Goal: Task Accomplishment & Management: Use online tool/utility

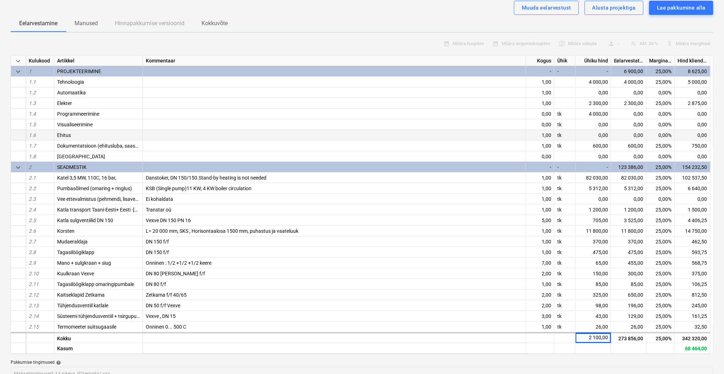
scroll to position [63, 0]
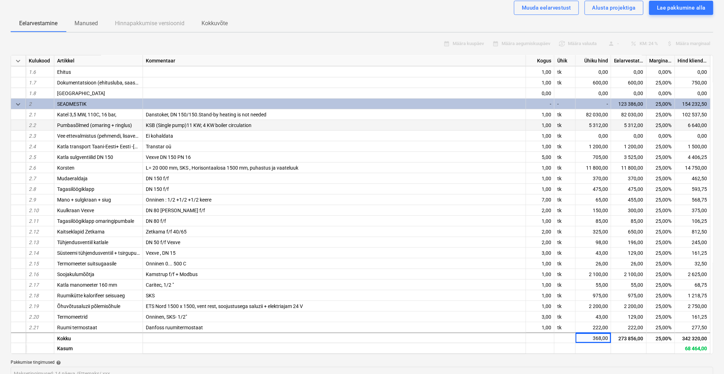
click at [171, 124] on span "KSB (Single pump)11 KW; 4 KW boiler circulation" at bounding box center [199, 125] width 106 height 6
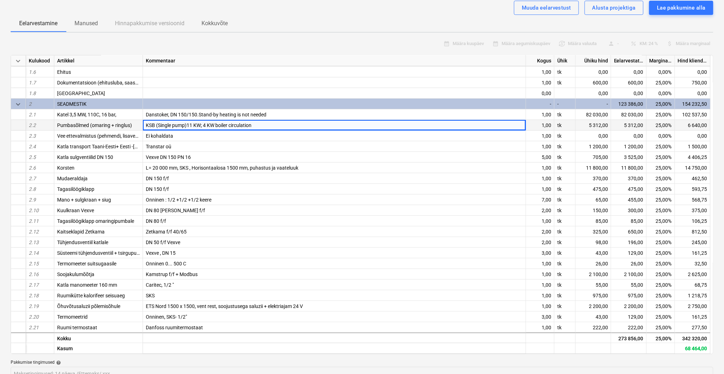
click at [171, 124] on span "KSB (Single pump)11 KW; 4 KW boiler circulation" at bounding box center [199, 125] width 106 height 6
click at [173, 122] on span "KSB (Single pump)11 KW; 4 KW boiler circulation" at bounding box center [199, 125] width 106 height 6
click at [117, 156] on div "Katla sulgventiilid DN 150" at bounding box center [98, 157] width 89 height 11
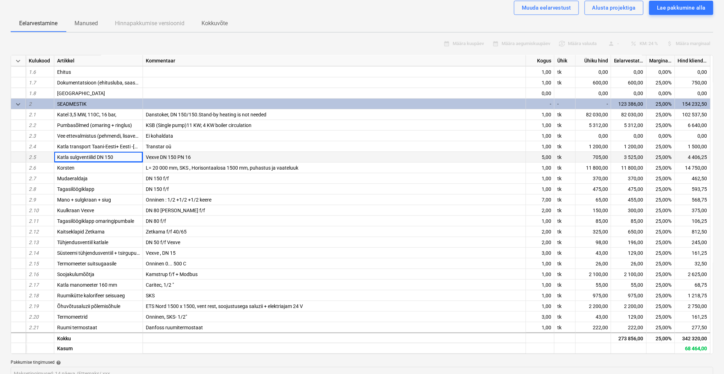
click at [117, 156] on div "Katla sulgventiilid DN 150" at bounding box center [98, 157] width 89 height 11
click at [116, 155] on div "Katla sulgventiilid DN 150" at bounding box center [98, 157] width 89 height 11
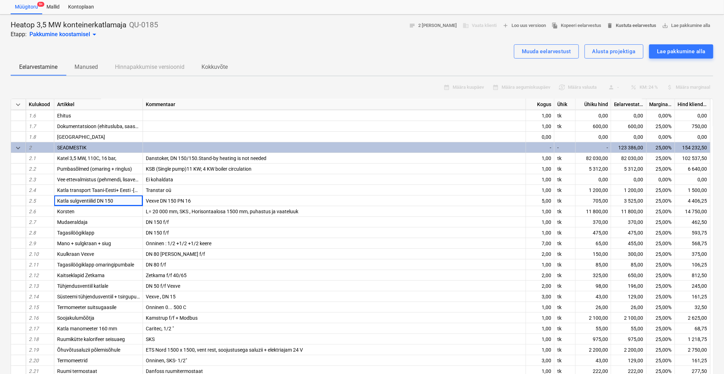
scroll to position [0, 0]
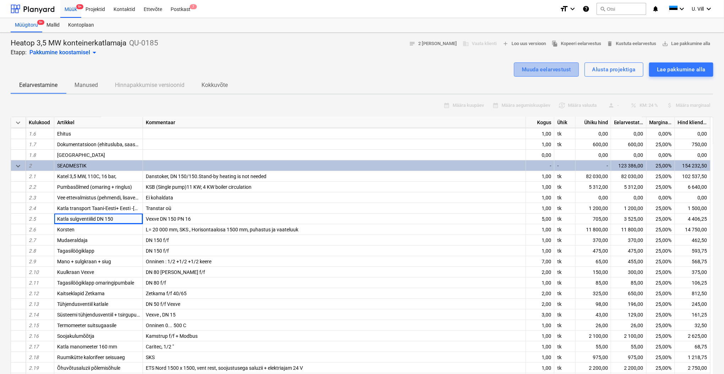
click at [554, 69] on div "Muuda eelarvestust" at bounding box center [546, 69] width 49 height 9
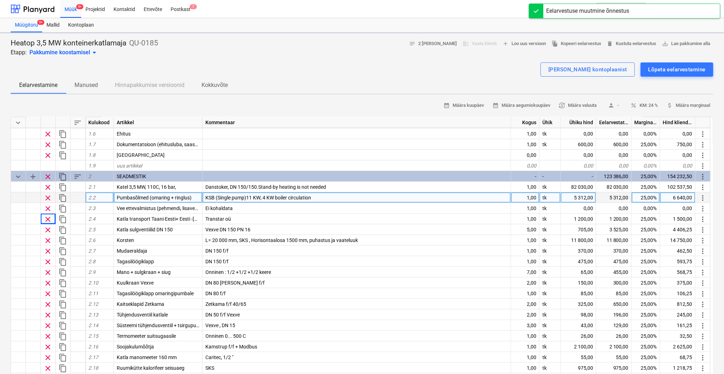
type textarea "x"
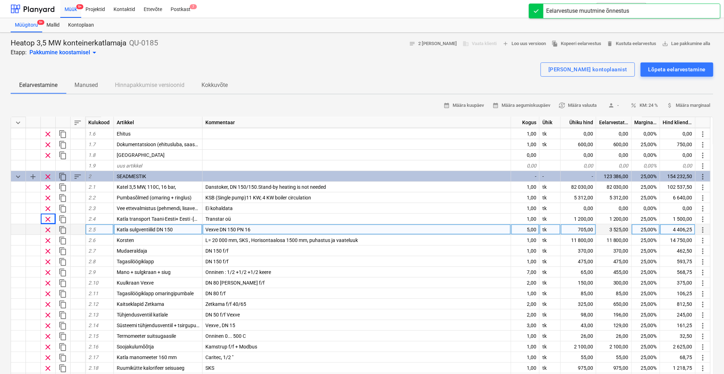
click at [177, 229] on div "Katla sulgventiilid DN 150" at bounding box center [158, 229] width 89 height 11
click at [177, 227] on input "Katla sulgventiilid DN 150" at bounding box center [158, 229] width 88 height 10
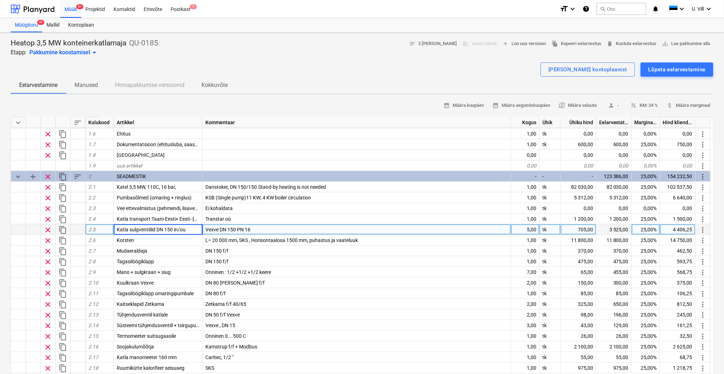
type input "Katla sulgventiilid DN 150 in/out"
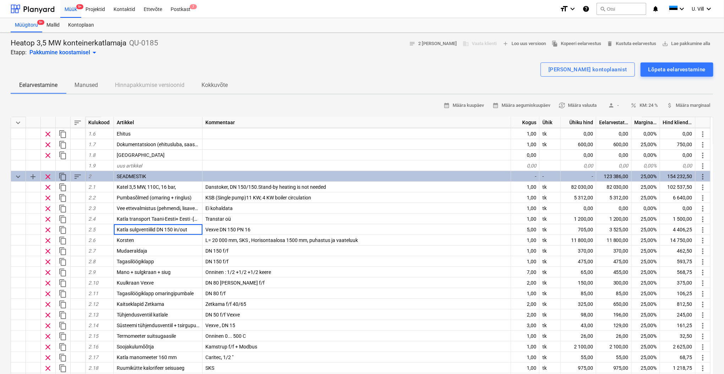
type textarea "x"
click at [345, 66] on div "[PERSON_NAME] kontoplaanist Lõpeta eelarvestamine" at bounding box center [362, 69] width 702 height 14
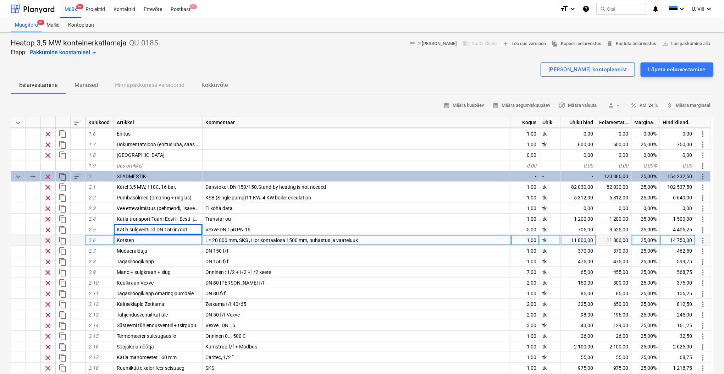
click at [145, 237] on div "Korsten" at bounding box center [158, 240] width 89 height 11
click at [140, 239] on input "Korsten" at bounding box center [158, 240] width 88 height 10
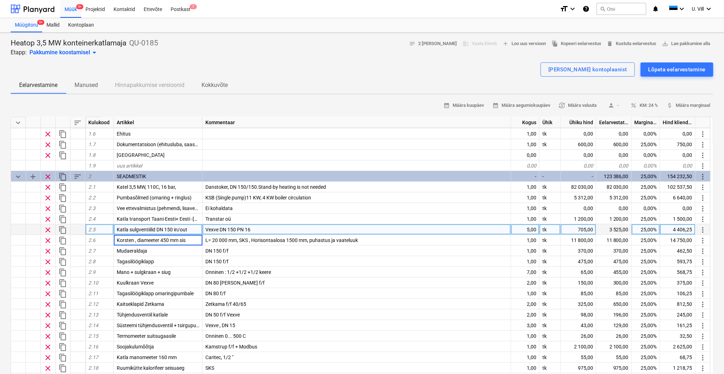
type input "Korsten , diameeter 450 [PERSON_NAME]"
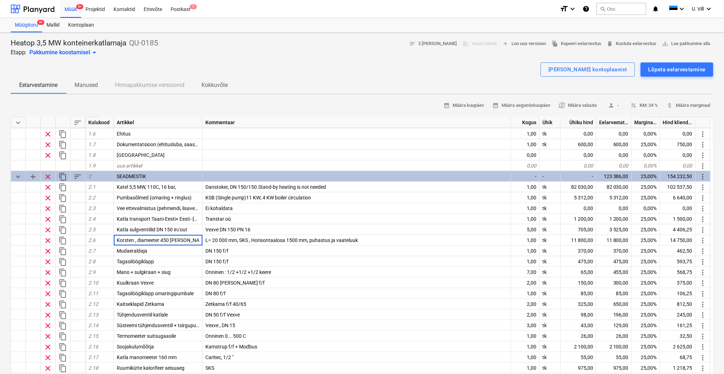
type textarea "x"
click at [323, 48] on div "Heatop 3,5 MW konteinerkatlamaja QU-0185 Etapp: Pakkumine koostamisel arrow_dro…" at bounding box center [362, 47] width 702 height 18
click at [351, 57] on div at bounding box center [362, 60] width 702 height 6
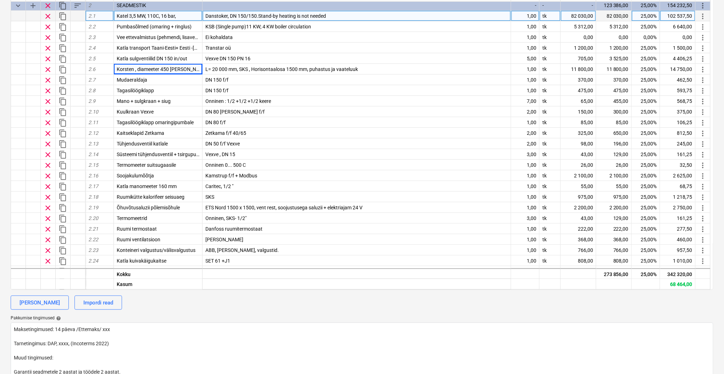
scroll to position [126, 0]
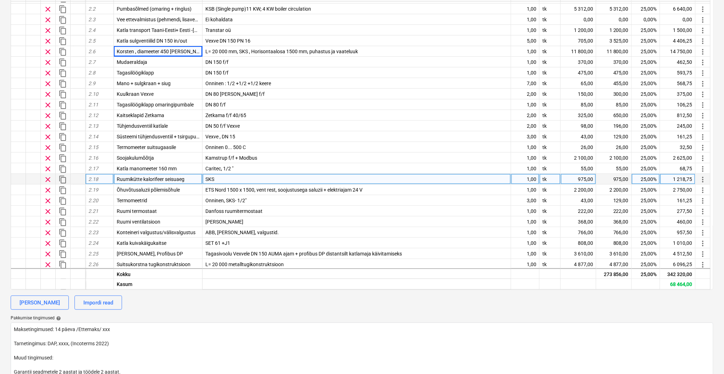
click at [185, 179] on div "Ruumikütte kalorifeer seisuaeg" at bounding box center [158, 179] width 89 height 11
click at [189, 178] on input "Ruumikütte kalorifeer seisuaeg" at bounding box center [158, 179] width 88 height 10
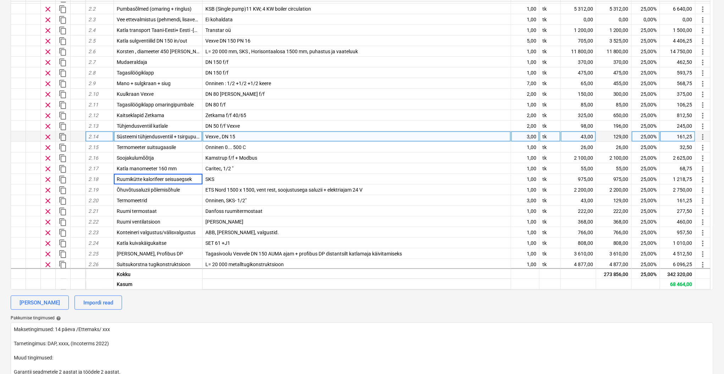
type input "Ruumikütte kalorifeer seisuaegseks"
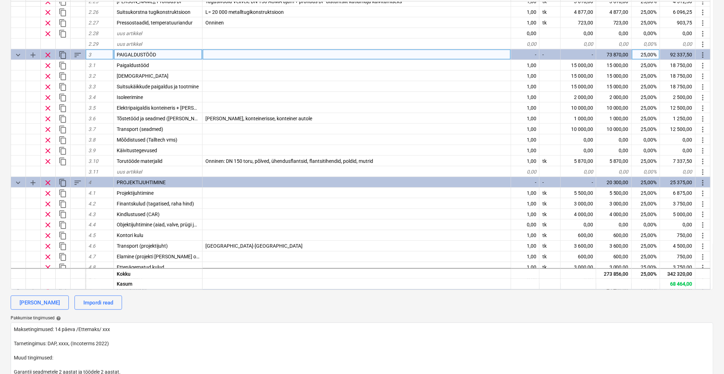
scroll to position [315, 0]
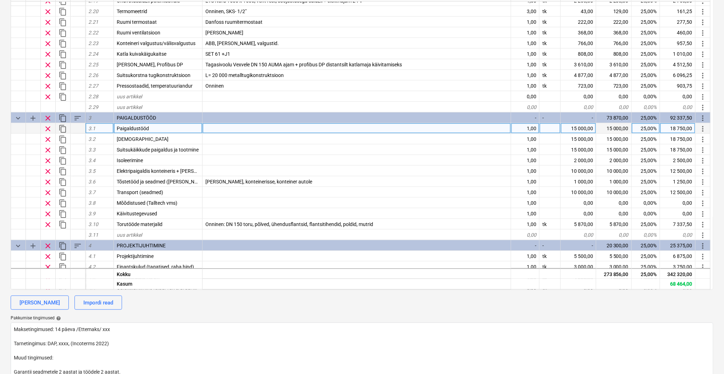
type textarea "x"
click at [585, 128] on div "15 000,00" at bounding box center [578, 128] width 35 height 11
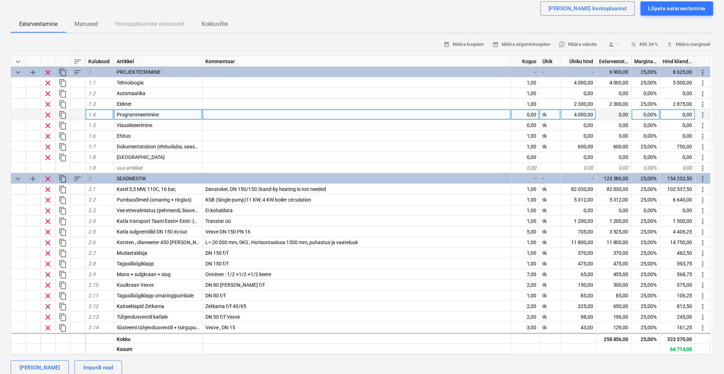
scroll to position [0, 0]
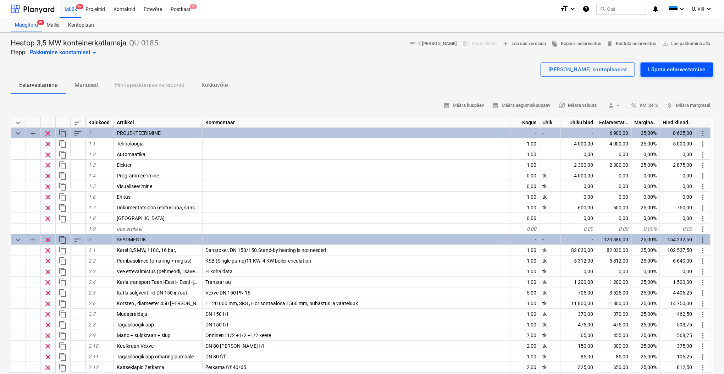
click at [671, 70] on div "Lõpeta eelarvestamine" at bounding box center [676, 69] width 57 height 9
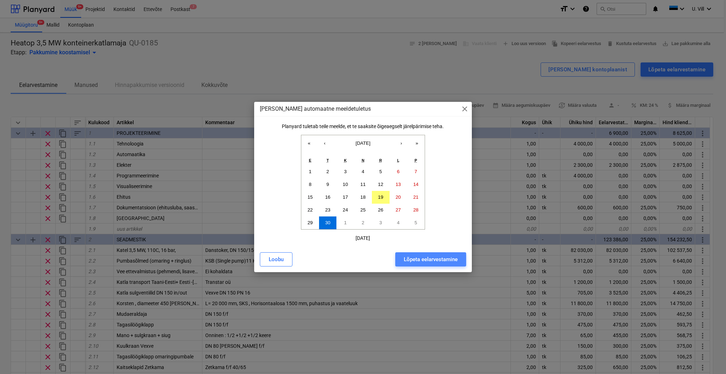
click at [438, 264] on div "Lõpeta eelarvestamine" at bounding box center [431, 259] width 54 height 9
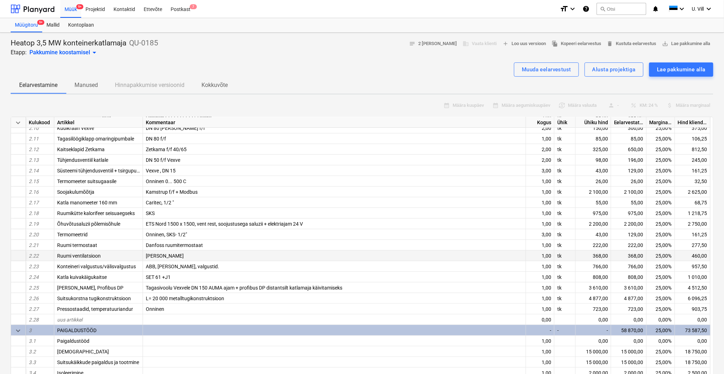
scroll to position [252, 0]
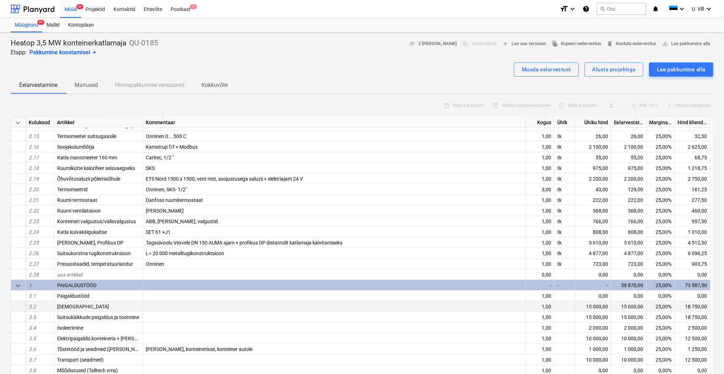
click at [594, 305] on div "15 000,00" at bounding box center [592, 306] width 35 height 11
click at [596, 306] on div "15 000,00" at bounding box center [592, 306] width 35 height 11
click at [558, 71] on div "Muuda eelarvestust" at bounding box center [546, 69] width 49 height 9
type textarea "x"
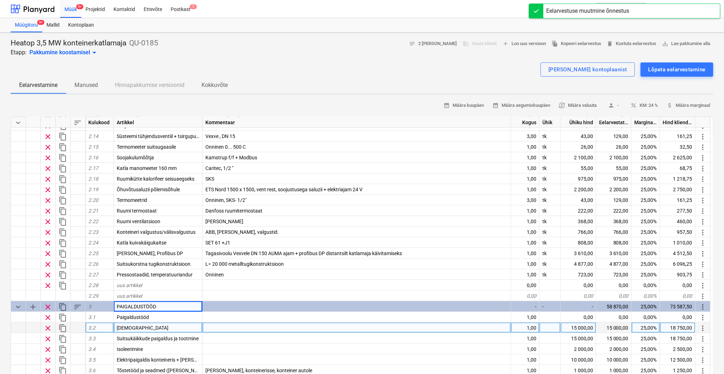
click at [580, 326] on div "15 000,00" at bounding box center [578, 327] width 35 height 11
click at [585, 325] on input "15000" at bounding box center [578, 327] width 35 height 10
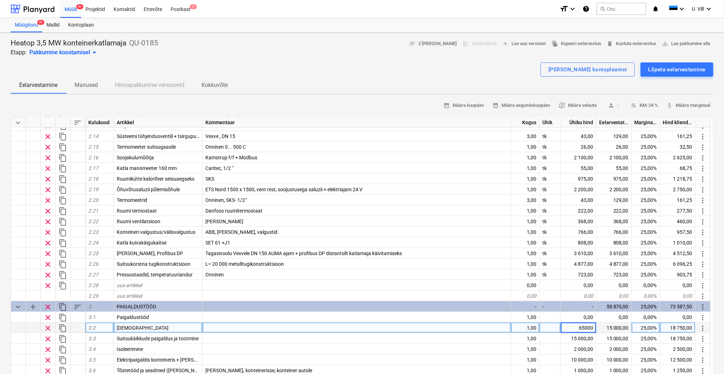
click at [586, 325] on input "65000" at bounding box center [578, 327] width 35 height 10
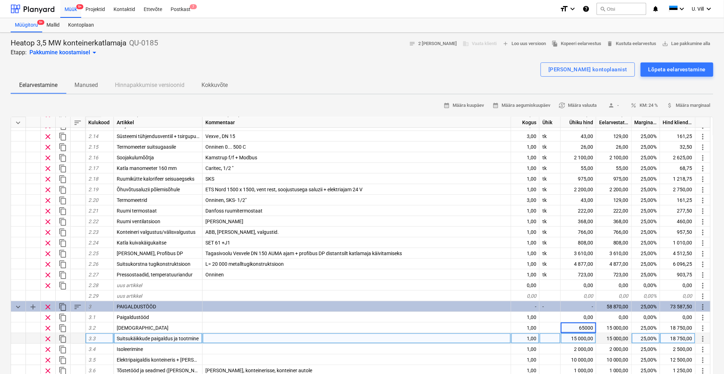
type input "6500"
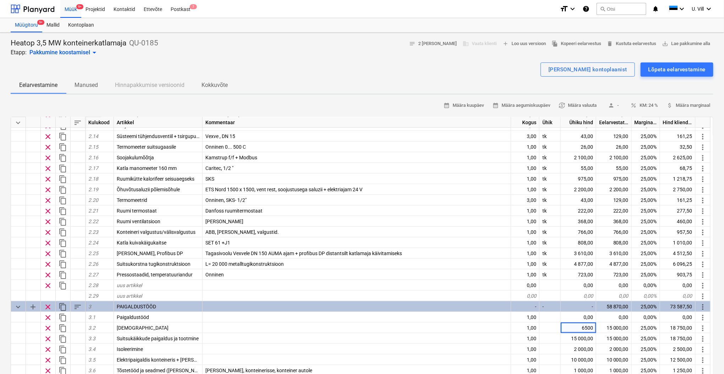
type textarea "x"
click at [463, 77] on div "Eelarvestamine Manused Hinnapakkumise versioonid Kokkuvõte" at bounding box center [362, 85] width 702 height 17
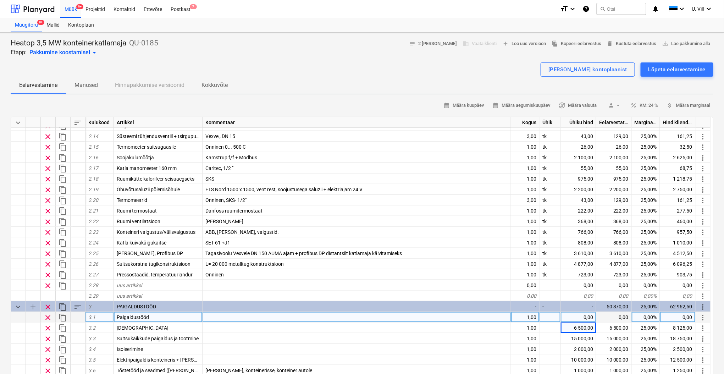
scroll to position [315, 0]
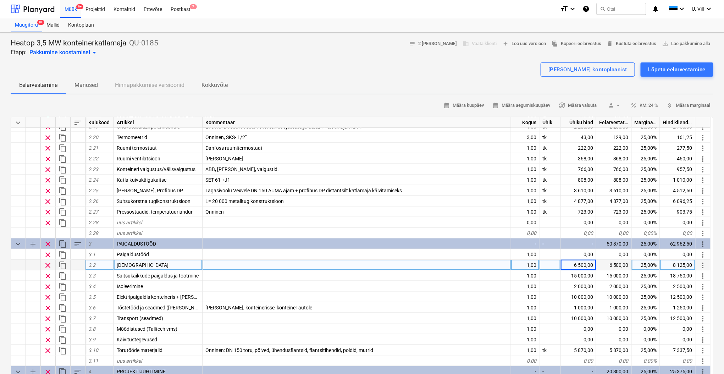
click at [279, 263] on div at bounding box center [356, 265] width 308 height 11
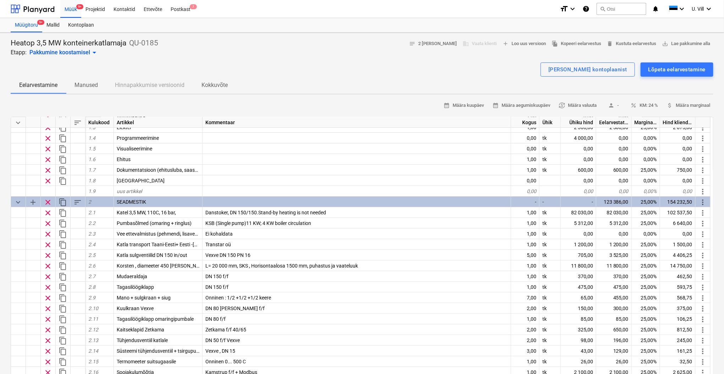
scroll to position [0, 0]
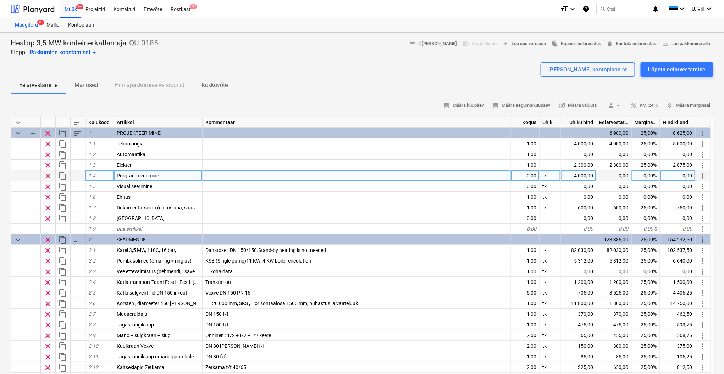
click at [581, 176] on div "4 000,00" at bounding box center [578, 175] width 35 height 11
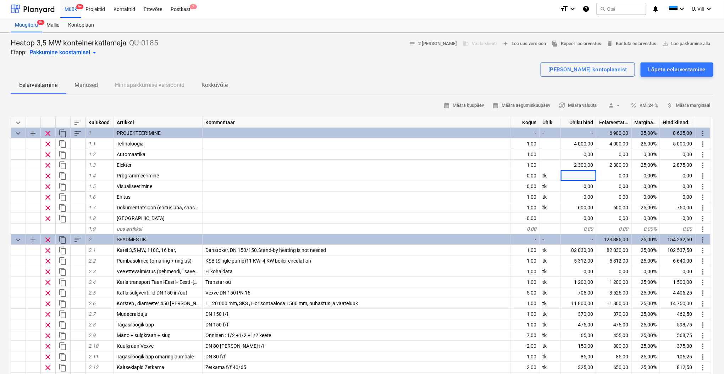
type textarea "x"
click at [446, 73] on div "[PERSON_NAME] kontoplaanist Lõpeta eelarvestamine" at bounding box center [362, 69] width 702 height 14
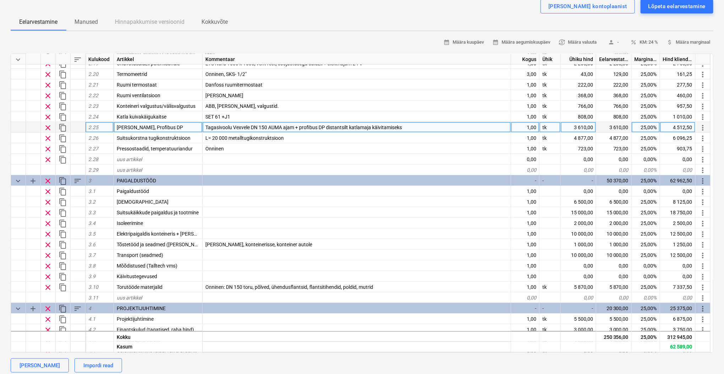
scroll to position [378, 0]
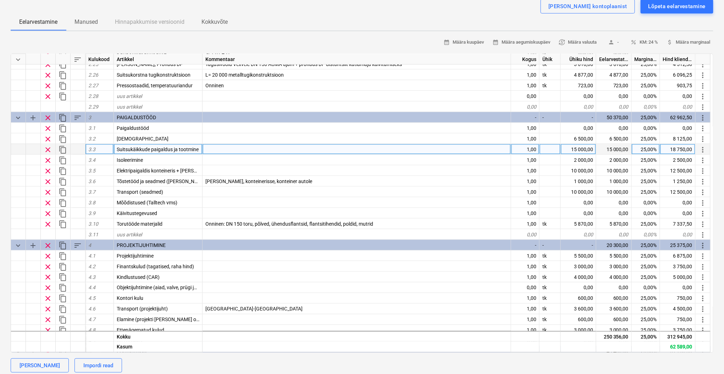
click at [570, 147] on div "15 000,00" at bounding box center [578, 149] width 35 height 11
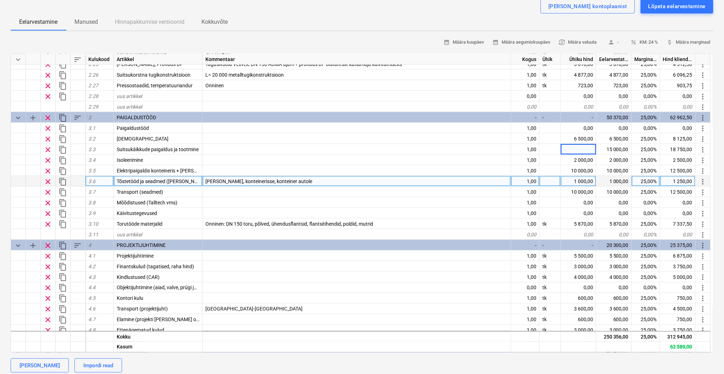
type textarea "x"
click at [454, 181] on div "[PERSON_NAME], konteinerisse, konteiner autole" at bounding box center [356, 181] width 308 height 11
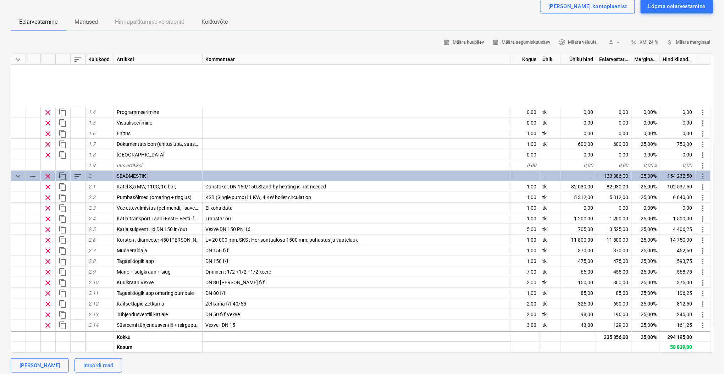
scroll to position [0, 0]
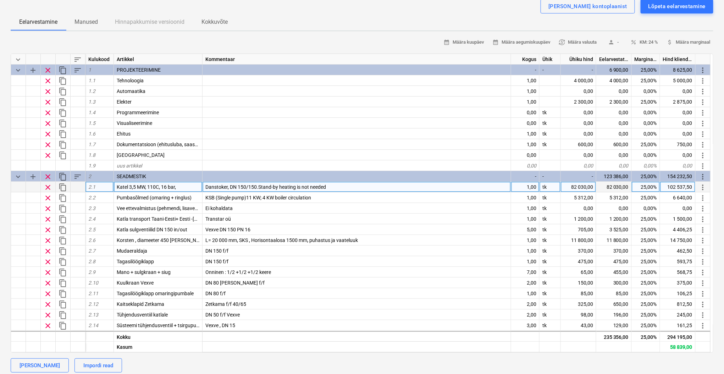
click at [645, 187] on div "25,00%" at bounding box center [645, 187] width 28 height 11
type input "15"
type textarea "x"
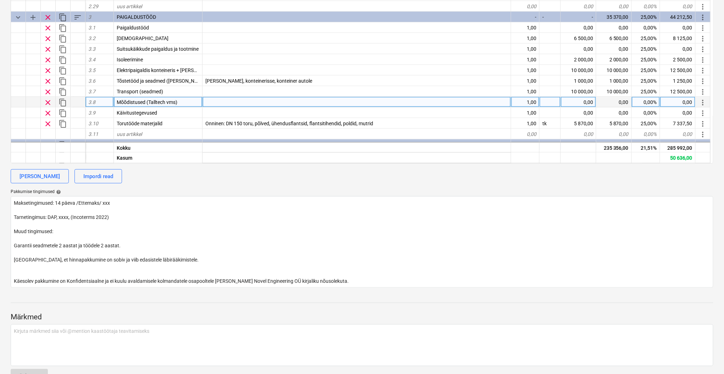
scroll to position [315, 0]
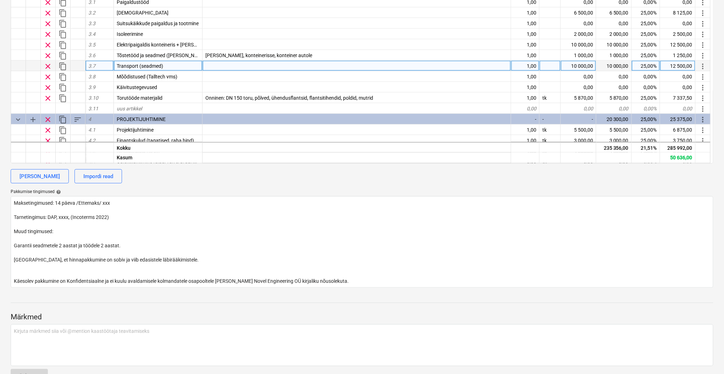
click at [585, 64] on div "10 000,00" at bounding box center [578, 66] width 35 height 11
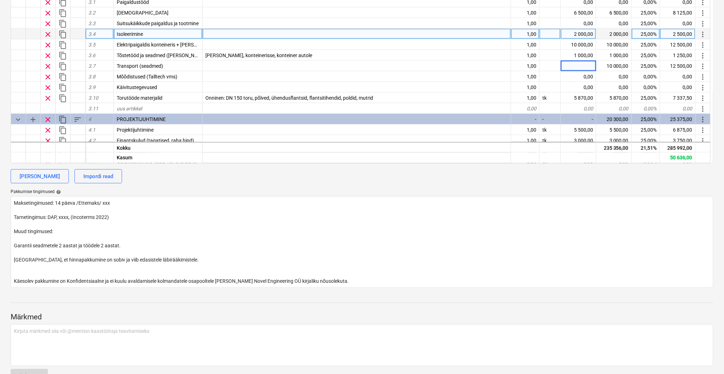
click at [577, 33] on div "2 000,00" at bounding box center [578, 34] width 35 height 11
type textarea "x"
type input "4000"
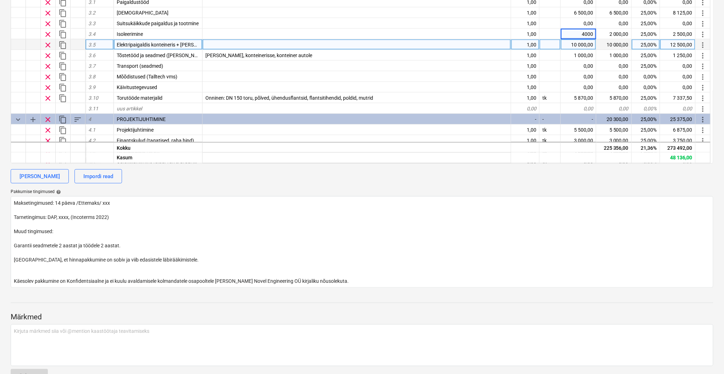
type textarea "x"
click at [471, 42] on div at bounding box center [356, 44] width 308 height 11
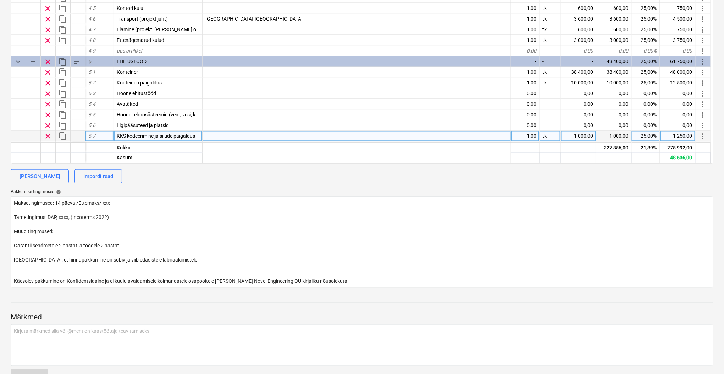
scroll to position [416, 0]
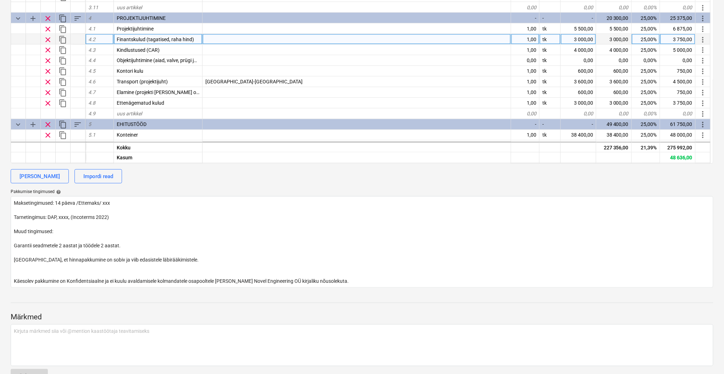
drag, startPoint x: 573, startPoint y: 38, endPoint x: 589, endPoint y: 37, distance: 16.0
click at [589, 37] on div "3 000,00" at bounding box center [578, 39] width 35 height 11
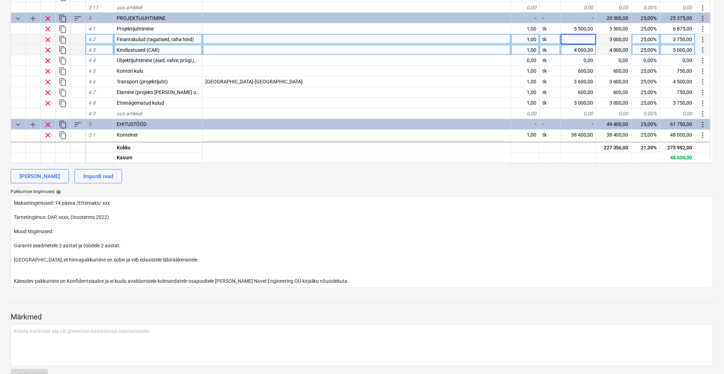
type textarea "x"
click at [586, 48] on div "4 000,00" at bounding box center [578, 50] width 35 height 11
type input "2000"
click at [481, 46] on div at bounding box center [356, 50] width 308 height 11
type textarea "x"
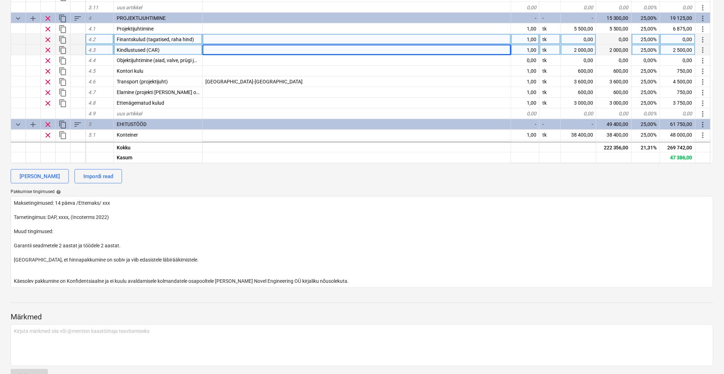
click at [575, 48] on div "2 000,00" at bounding box center [578, 50] width 35 height 11
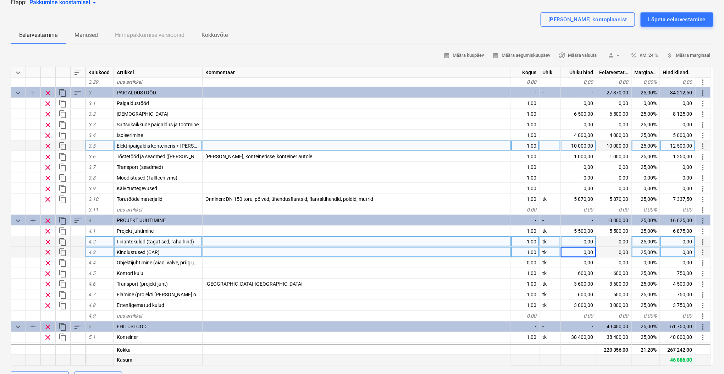
scroll to position [0, 0]
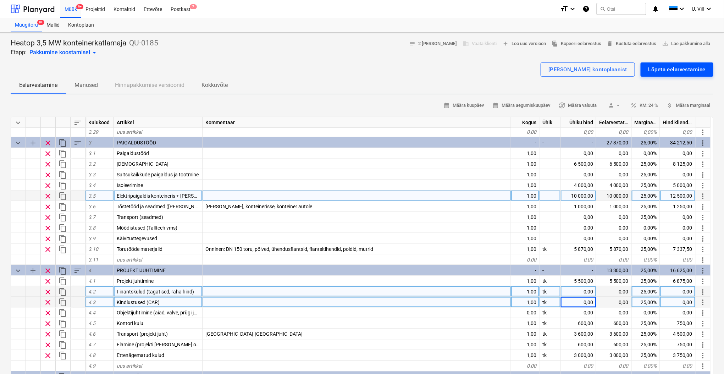
click at [662, 69] on div "Lõpeta eelarvestamine" at bounding box center [676, 69] width 57 height 9
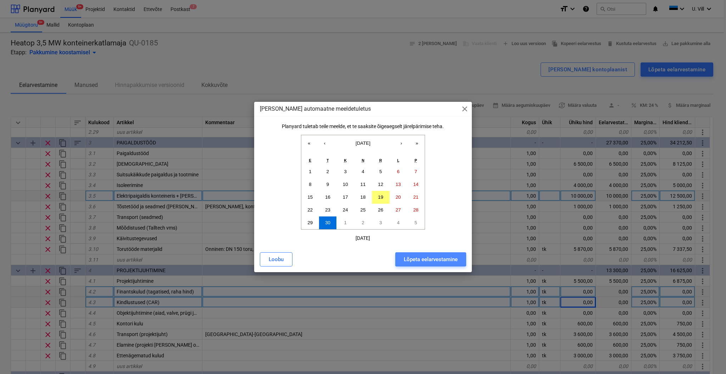
click at [433, 261] on div "Lõpeta eelarvestamine" at bounding box center [431, 259] width 54 height 9
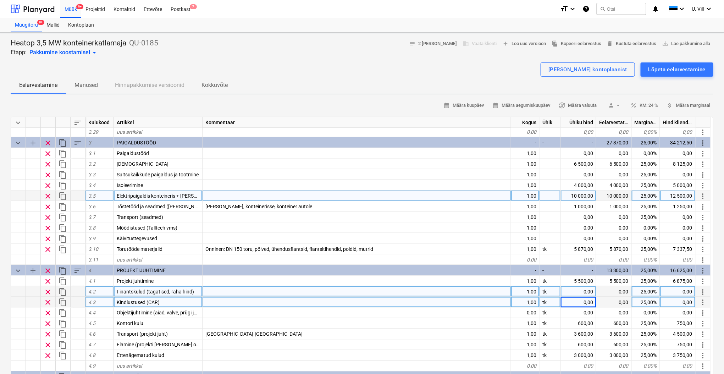
type textarea "x"
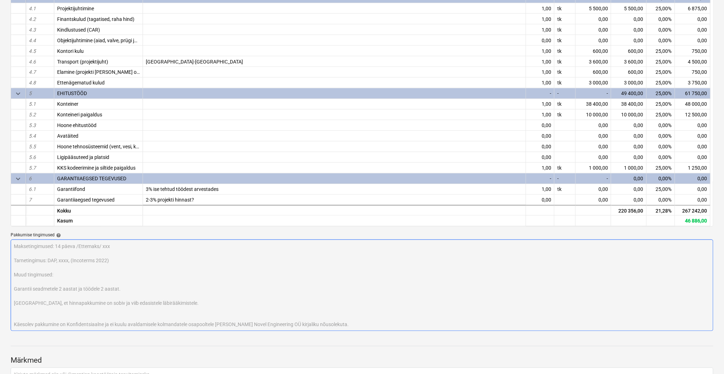
scroll to position [404, 0]
